Goal: Task Accomplishment & Management: Manage account settings

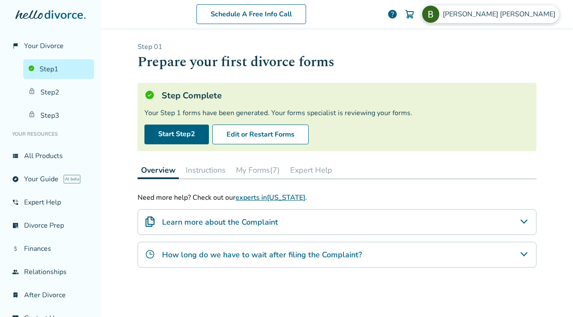
click at [526, 12] on span "[PERSON_NAME]" at bounding box center [501, 13] width 116 height 9
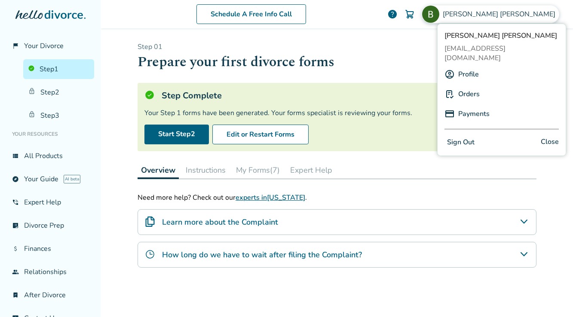
click at [458, 136] on button "Sign Out" at bounding box center [460, 142] width 33 height 12
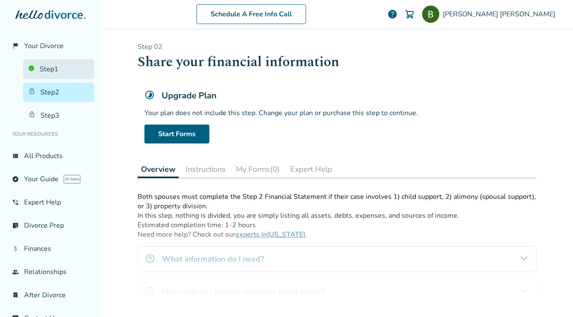
click at [48, 65] on link "Step 1" at bounding box center [58, 69] width 71 height 20
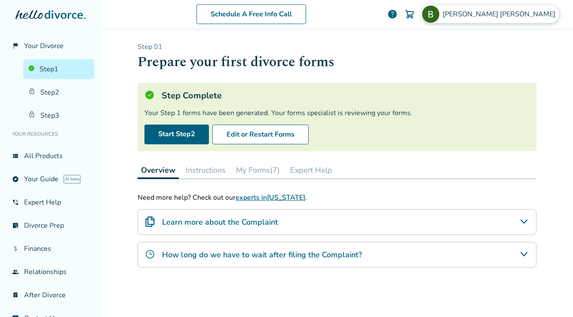
click at [529, 18] on span "[PERSON_NAME]" at bounding box center [501, 13] width 116 height 9
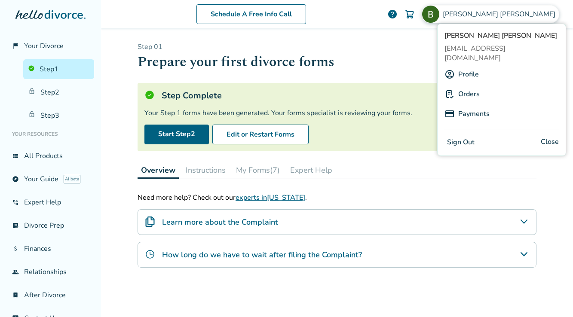
click at [463, 136] on button "Sign Out" at bounding box center [460, 142] width 33 height 12
